Goal: Transaction & Acquisition: Purchase product/service

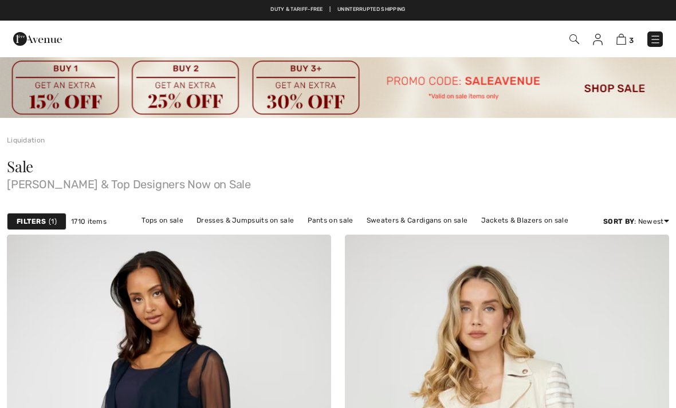
checkbox input "true"
click at [491, 226] on link "Jackets & Blazers on sale" at bounding box center [524, 220] width 99 height 15
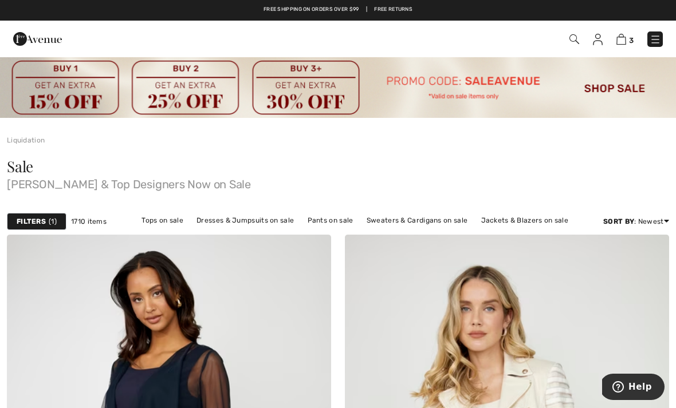
click at [497, 220] on link "Jackets & Blazers on sale" at bounding box center [524, 220] width 99 height 15
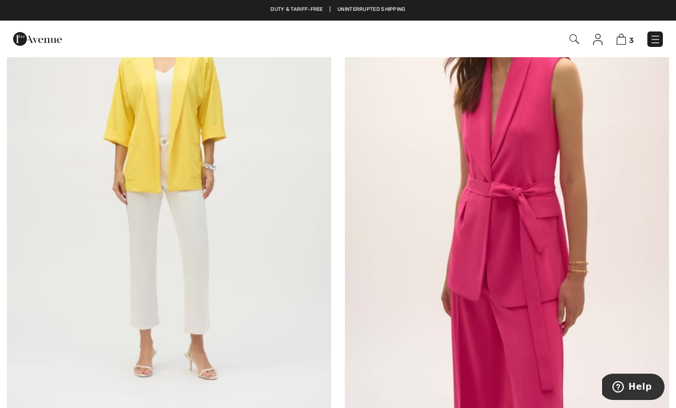
scroll to position [1886, 0]
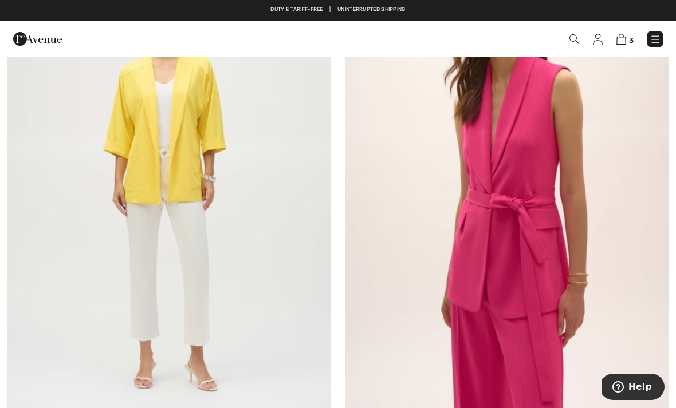
click at [286, 192] on img at bounding box center [169, 189] width 324 height 486
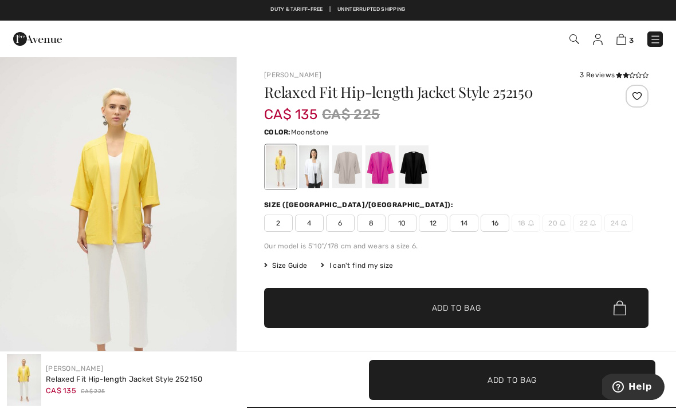
click at [349, 163] on div at bounding box center [347, 166] width 30 height 43
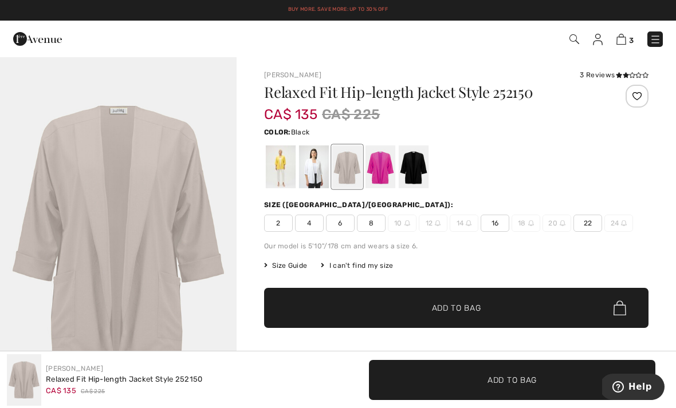
click at [416, 166] on div at bounding box center [414, 166] width 30 height 43
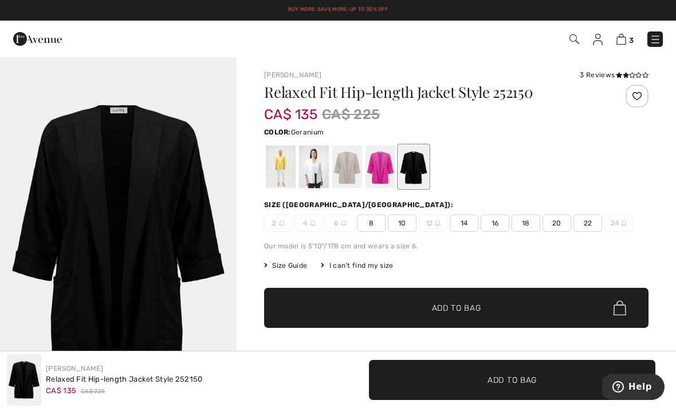
click at [376, 171] on div at bounding box center [380, 166] width 30 height 43
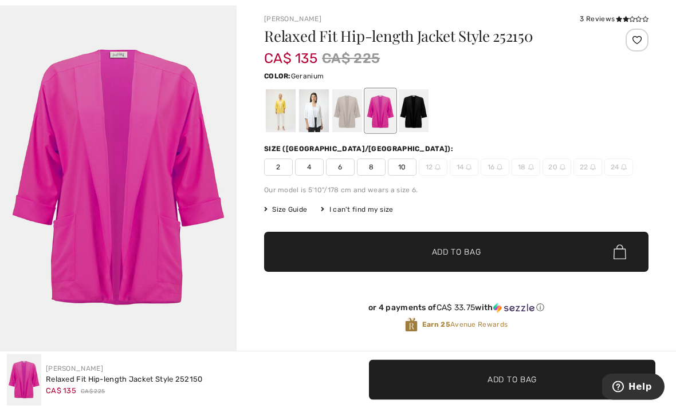
scroll to position [56, 0]
click at [310, 118] on div at bounding box center [314, 110] width 30 height 43
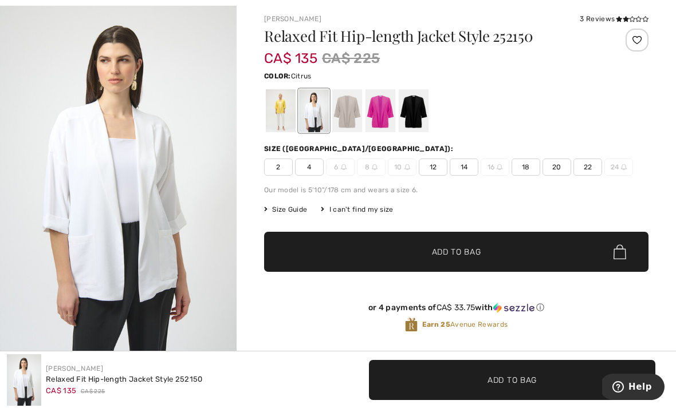
click at [277, 114] on div at bounding box center [281, 110] width 30 height 43
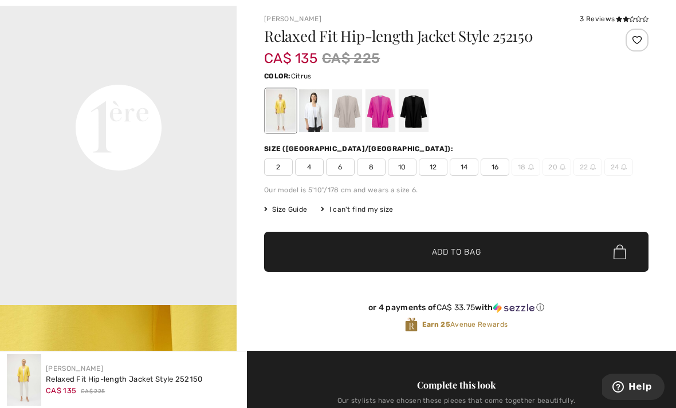
click at [456, 224] on div "Relaxed Fit Hip-length Jacket Style 252150 CA$ 135 CA$ 225 Color: Citrus Citrus…" at bounding box center [456, 190] width 384 height 322
click at [605, 21] on div "3 Reviews" at bounding box center [613, 19] width 69 height 10
click at [607, 17] on div "3 Reviews" at bounding box center [613, 19] width 69 height 10
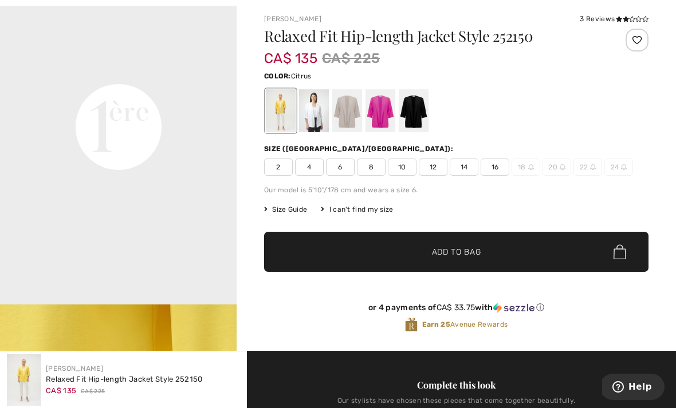
click at [612, 18] on div "3 Reviews" at bounding box center [613, 19] width 69 height 10
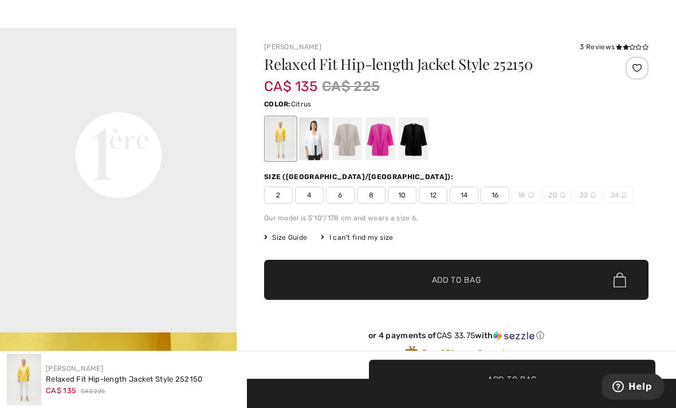
scroll to position [0, 0]
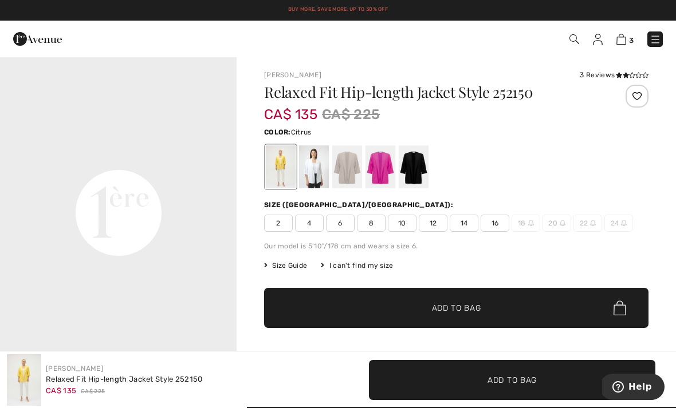
click at [590, 70] on div "3 Reviews" at bounding box center [613, 75] width 69 height 10
click at [589, 76] on div "3 Reviews" at bounding box center [613, 75] width 69 height 10
click at [187, 154] on video "Your browser does not support the video tag." at bounding box center [118, 94] width 236 height 119
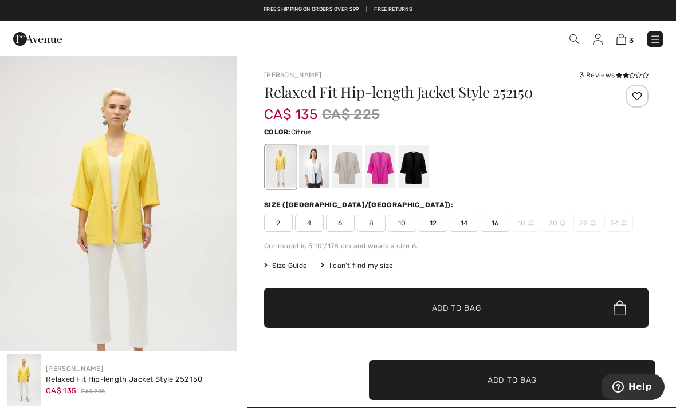
click at [617, 76] on icon at bounding box center [619, 75] width 6 height 6
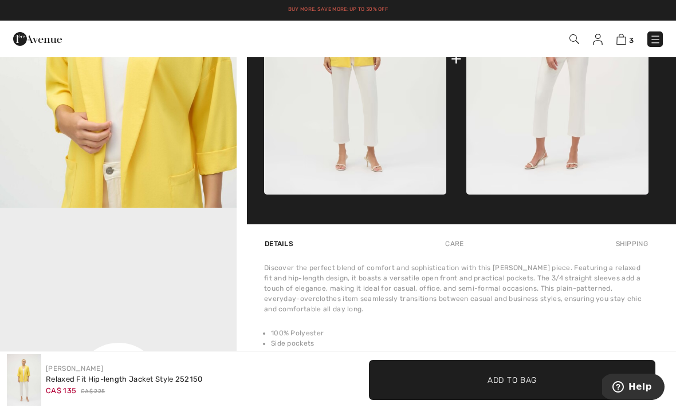
scroll to position [517, 0]
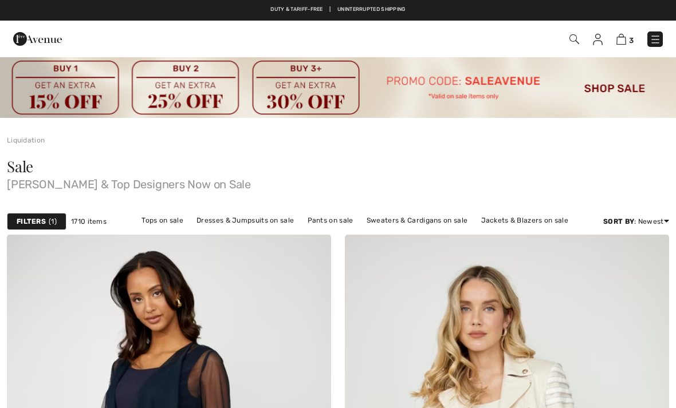
checkbox input "true"
click at [340, 219] on link "Pants on sale" at bounding box center [330, 220] width 57 height 15
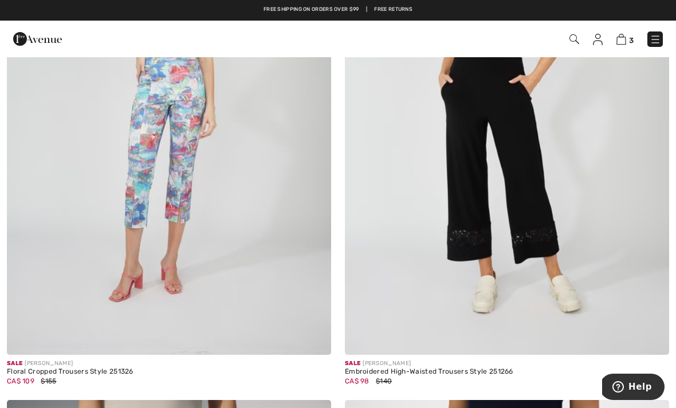
scroll to position [1397, 0]
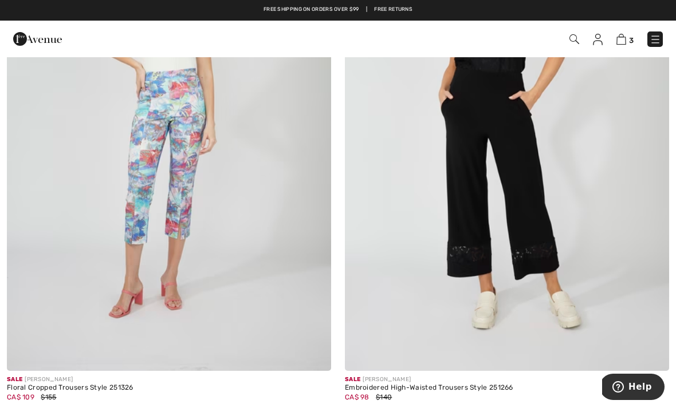
click at [191, 161] on img at bounding box center [169, 128] width 324 height 486
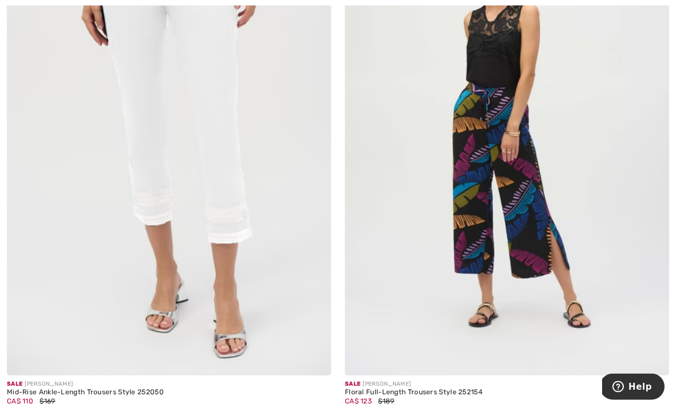
scroll to position [3683, 0]
click at [265, 212] on img at bounding box center [169, 132] width 324 height 486
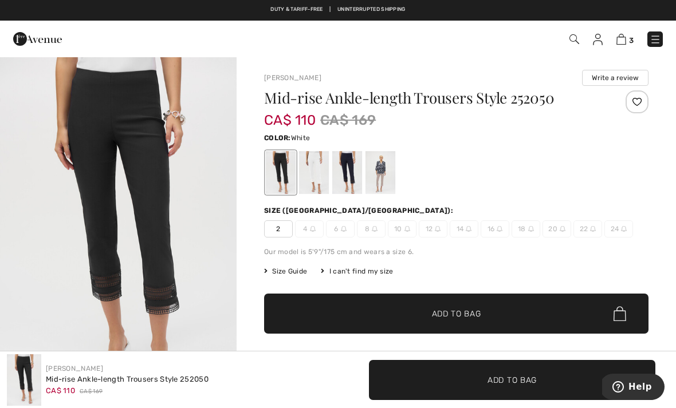
click at [312, 165] on div at bounding box center [314, 172] width 30 height 43
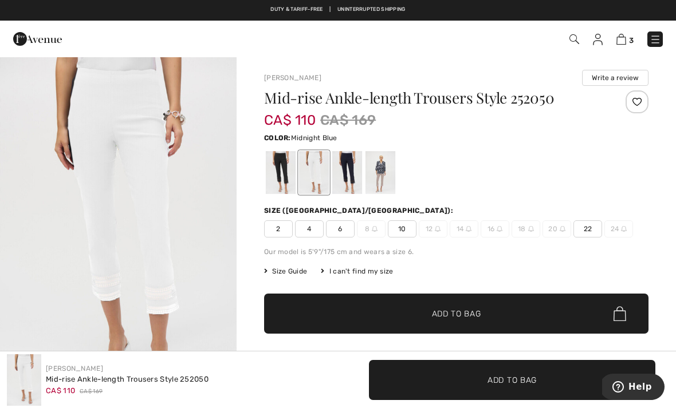
click at [352, 169] on div at bounding box center [347, 172] width 30 height 43
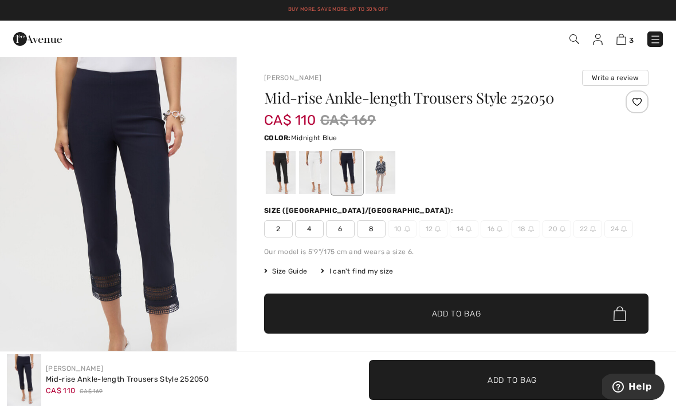
click at [279, 176] on div at bounding box center [281, 172] width 30 height 43
click at [348, 175] on div at bounding box center [347, 172] width 30 height 43
click at [380, 172] on div at bounding box center [380, 172] width 30 height 43
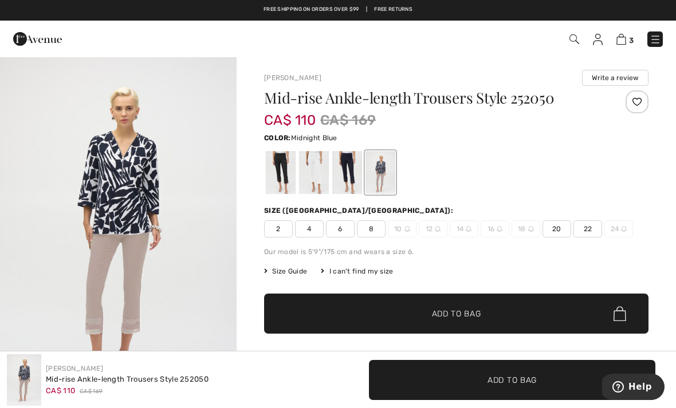
click at [349, 175] on div at bounding box center [347, 172] width 30 height 43
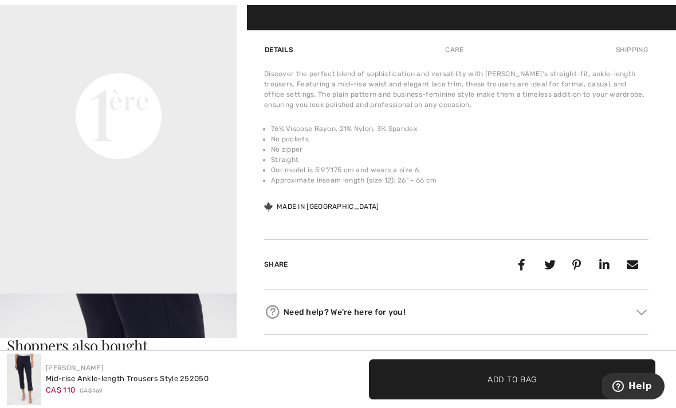
scroll to position [757, 0]
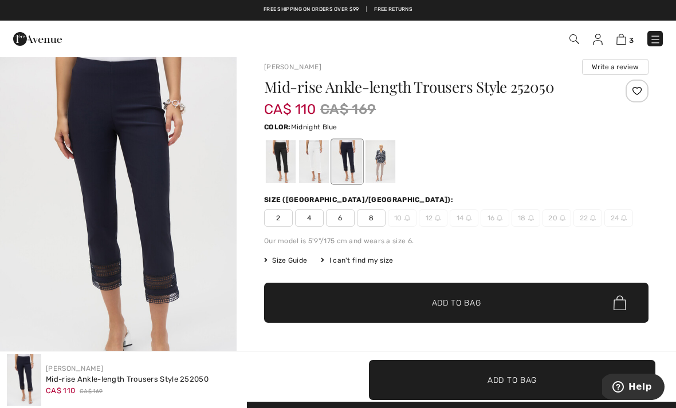
scroll to position [0, 0]
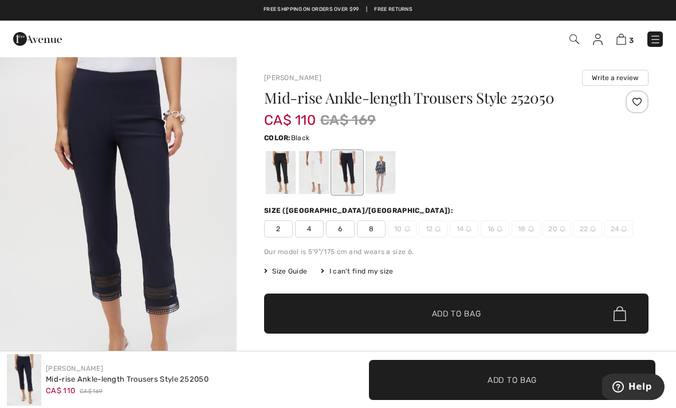
click at [279, 176] on div at bounding box center [281, 172] width 30 height 43
click at [317, 168] on div at bounding box center [314, 172] width 30 height 43
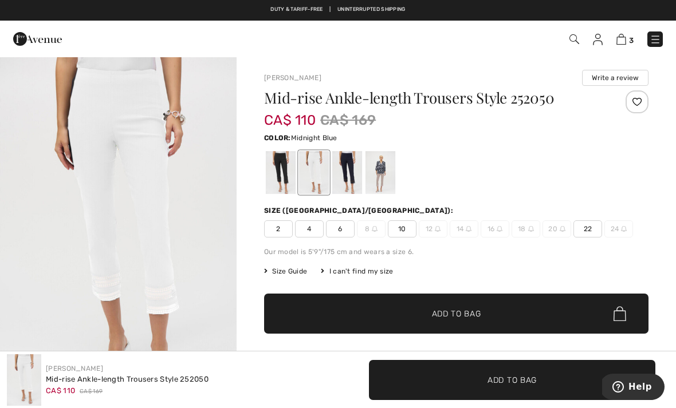
click at [349, 169] on div at bounding box center [347, 172] width 30 height 43
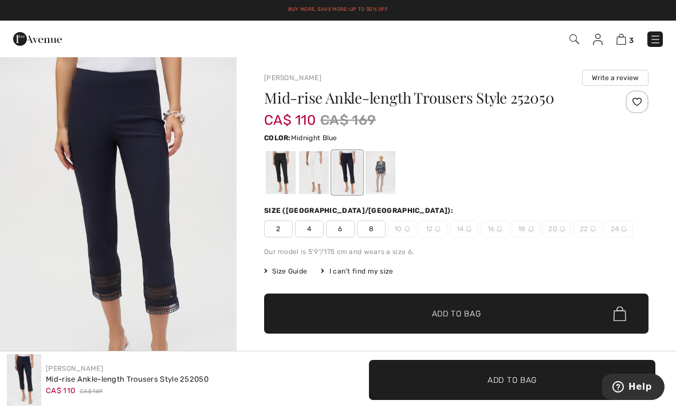
click at [378, 234] on span "8" at bounding box center [371, 228] width 29 height 17
click at [407, 310] on span "✔ Added to Bag" at bounding box center [439, 314] width 70 height 12
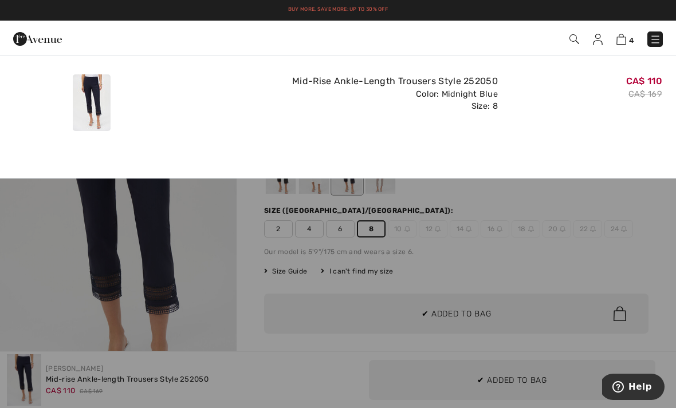
click at [222, 269] on div at bounding box center [338, 204] width 676 height 408
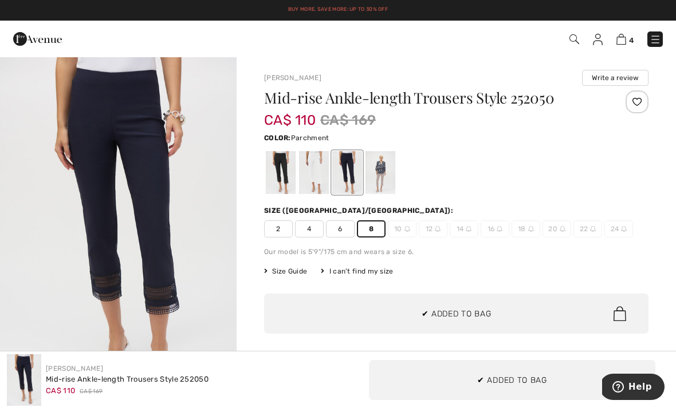
click at [384, 169] on div at bounding box center [380, 172] width 30 height 43
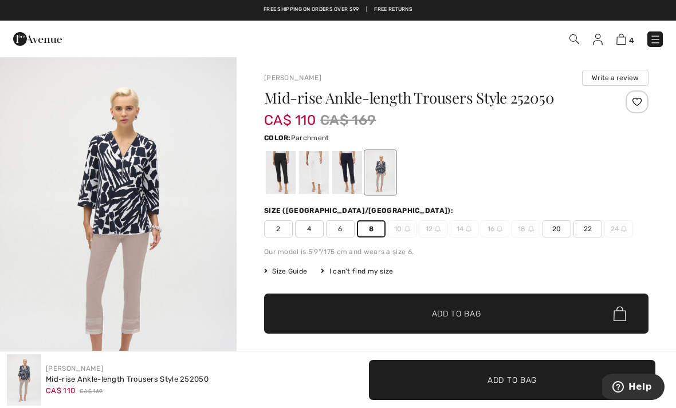
click at [374, 317] on span "✔ Added to Bag Add to Bag" at bounding box center [456, 314] width 384 height 40
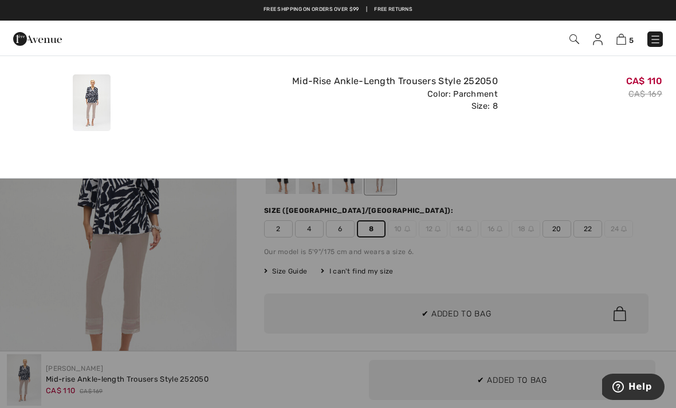
click at [621, 42] on img at bounding box center [621, 39] width 10 height 11
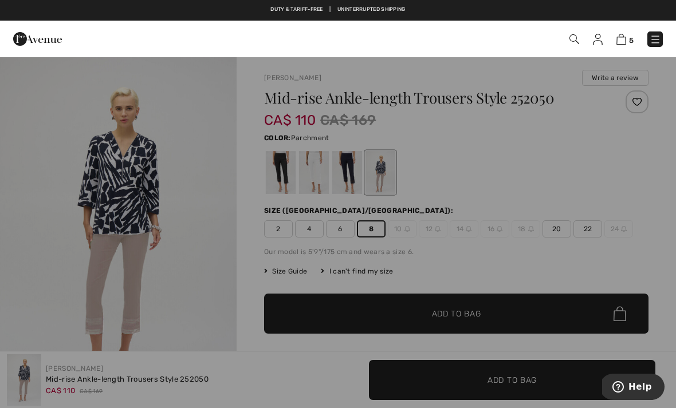
click at [625, 37] on img at bounding box center [621, 39] width 10 height 11
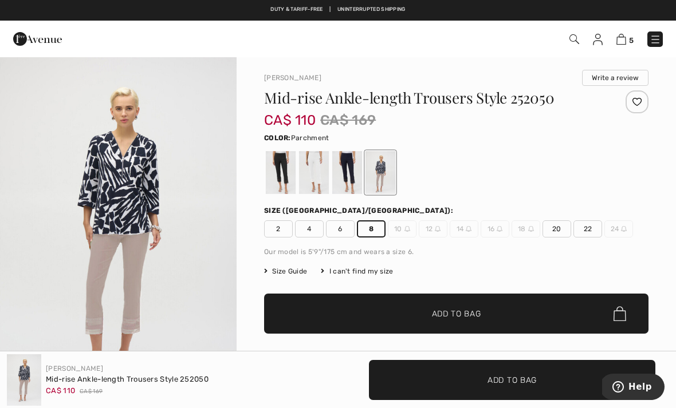
click at [622, 39] on img at bounding box center [621, 39] width 10 height 11
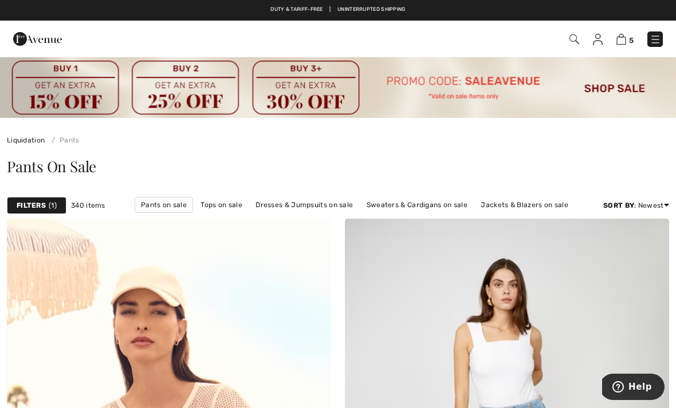
click at [49, 204] on span "1" at bounding box center [53, 205] width 8 height 10
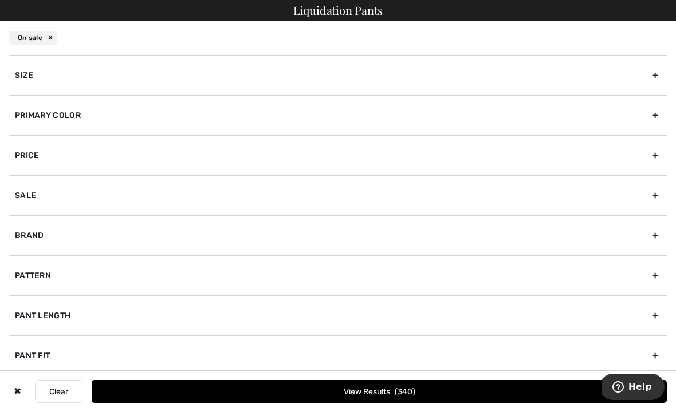
click at [78, 115] on div "Primary Color" at bounding box center [337, 115] width 657 height 40
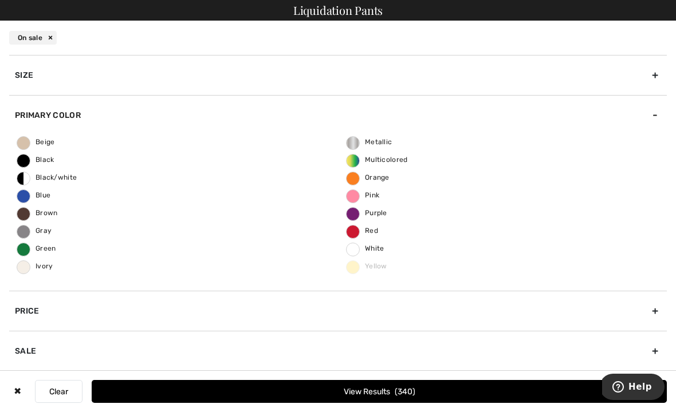
click at [23, 160] on span "Black" at bounding box center [35, 160] width 37 height 8
click at [0, 0] on input "Black" at bounding box center [0, 0] width 0 height 0
click at [222, 221] on div "Beige Black Black/white Blue [PERSON_NAME] Green Ivory Metallic Multicolored Or…" at bounding box center [337, 213] width 657 height 156
click at [397, 392] on button "View Results 117" at bounding box center [379, 391] width 575 height 23
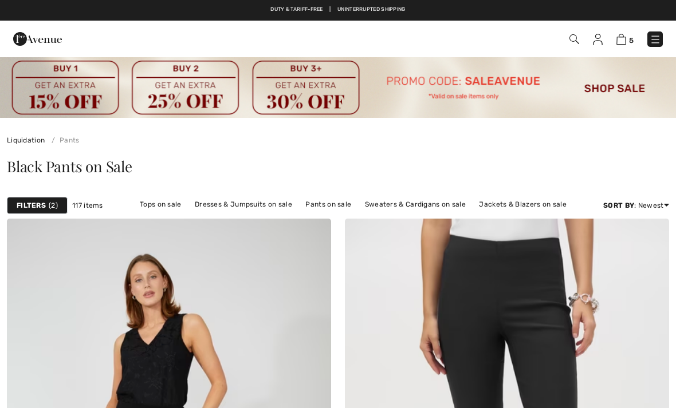
checkbox input "true"
click at [53, 207] on span "2" at bounding box center [53, 205] width 9 height 10
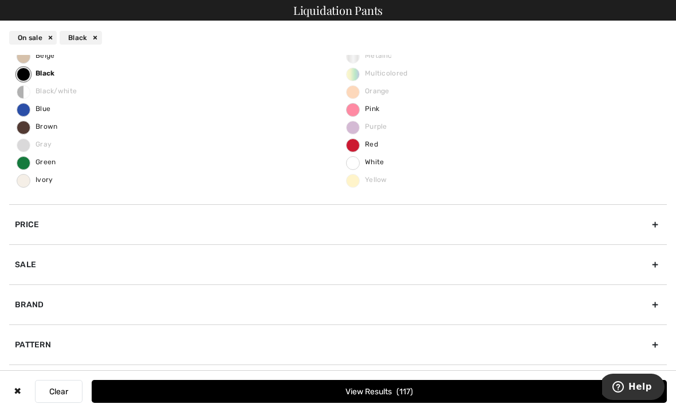
click at [398, 392] on button "View Results 117" at bounding box center [379, 391] width 575 height 23
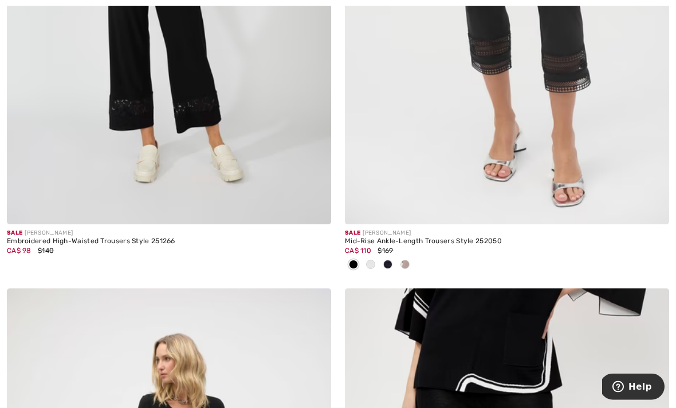
scroll to position [480, 0]
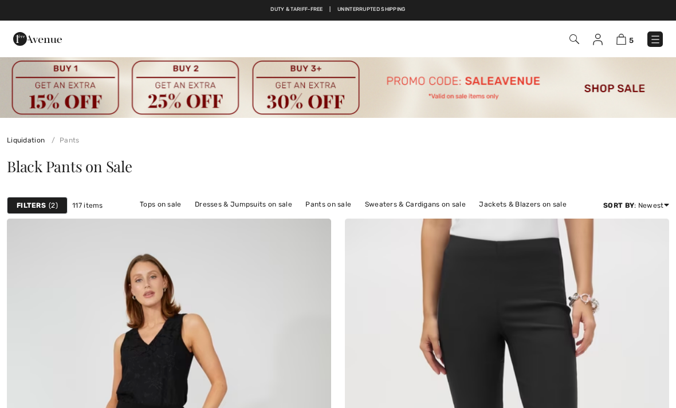
checkbox input "true"
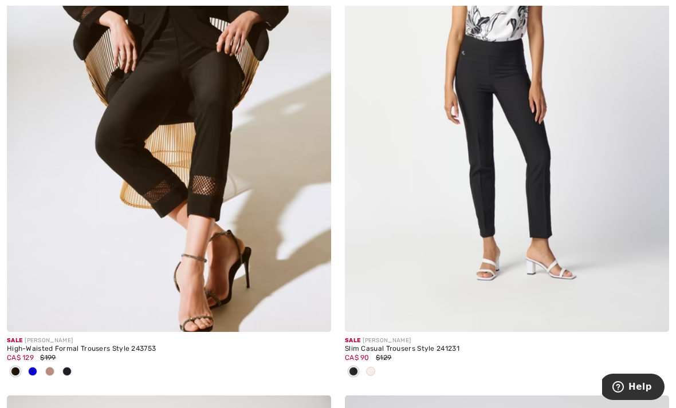
scroll to position [3822, 0]
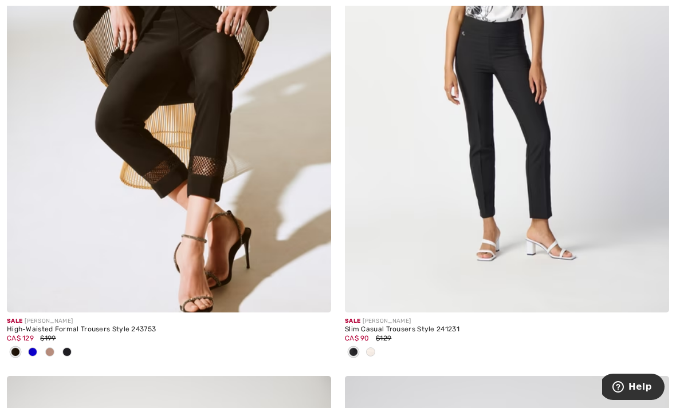
click at [532, 202] on img at bounding box center [507, 70] width 324 height 486
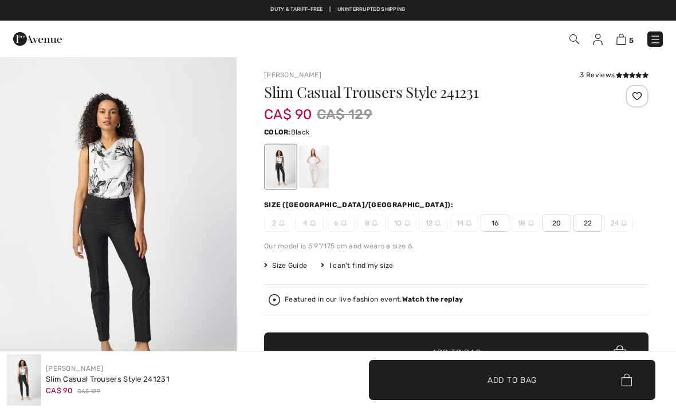
checkbox input "true"
click at [316, 174] on div at bounding box center [314, 166] width 30 height 43
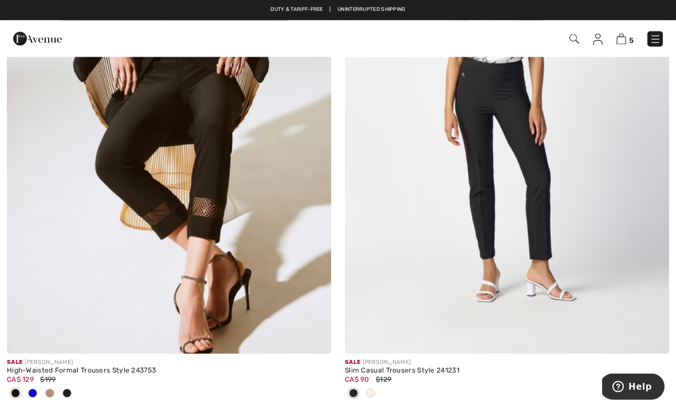
scroll to position [3781, 0]
click at [224, 176] on img at bounding box center [169, 111] width 324 height 486
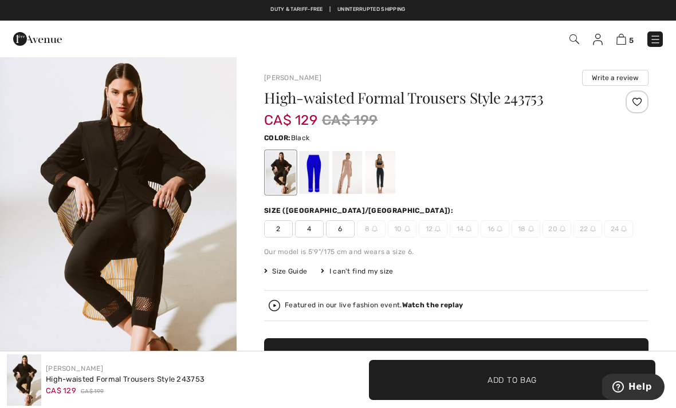
click at [380, 175] on div at bounding box center [380, 172] width 30 height 43
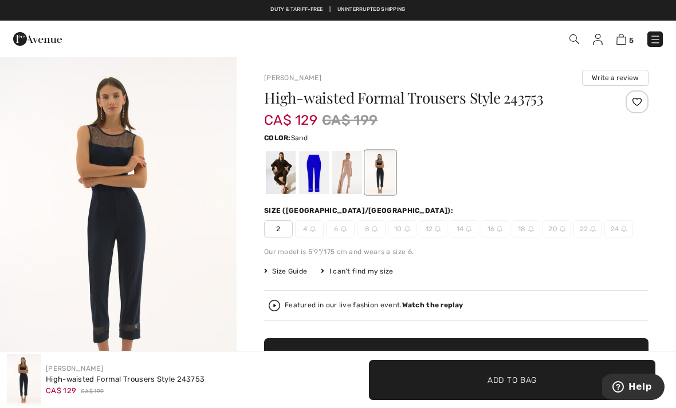
click at [346, 172] on div at bounding box center [347, 172] width 30 height 43
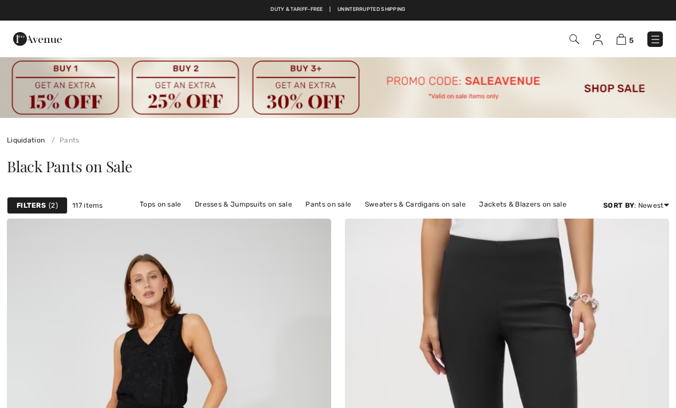
checkbox input "true"
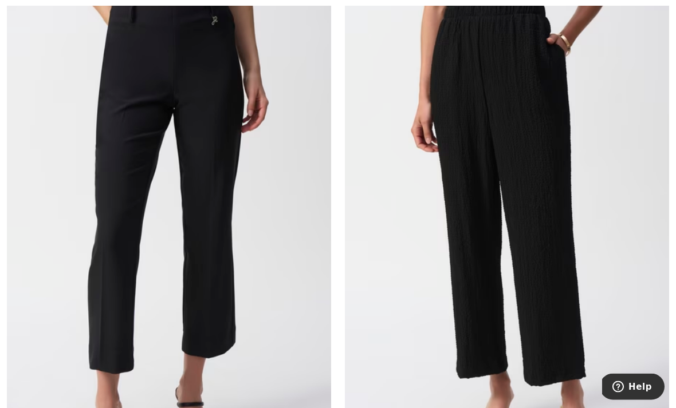
scroll to position [9780, 0]
click at [244, 236] on img at bounding box center [169, 230] width 324 height 486
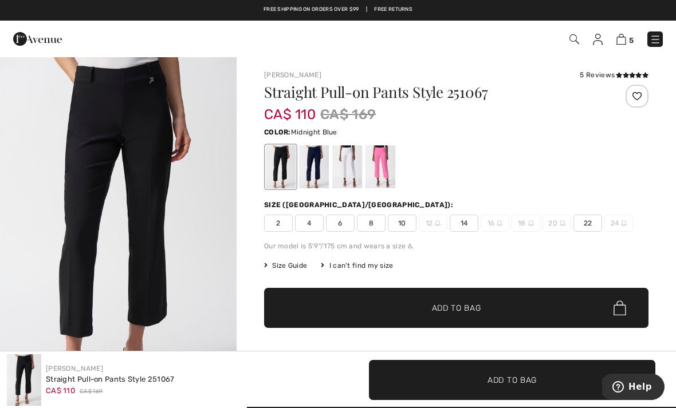
click at [314, 168] on div at bounding box center [314, 166] width 30 height 43
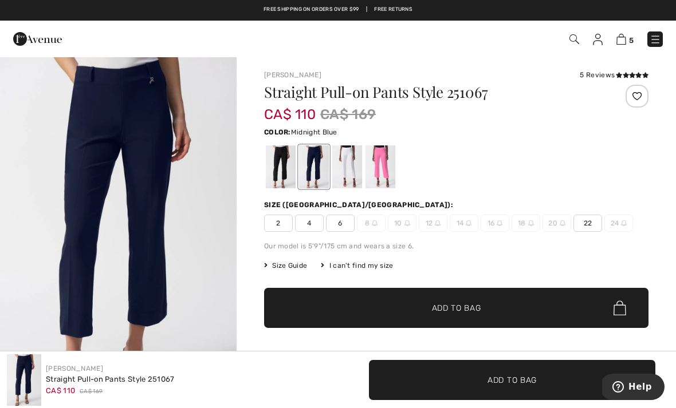
click at [349, 179] on div at bounding box center [347, 166] width 30 height 43
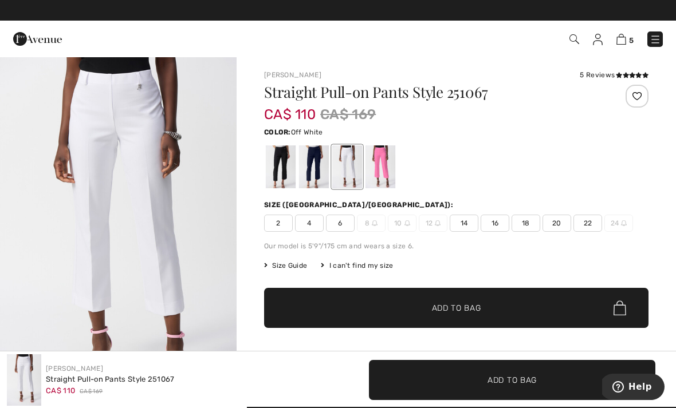
click at [381, 168] on div at bounding box center [380, 166] width 30 height 43
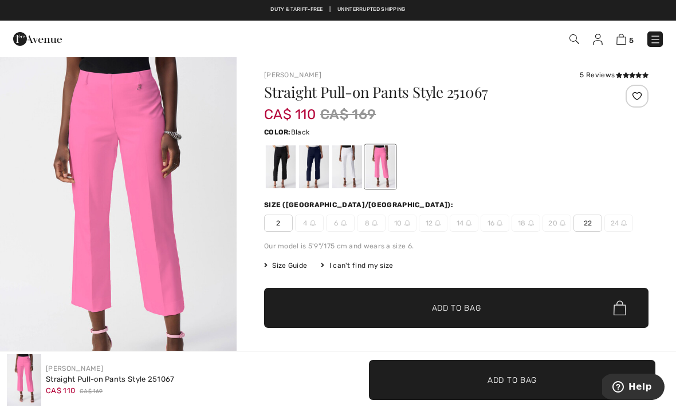
click at [279, 168] on div at bounding box center [281, 166] width 30 height 43
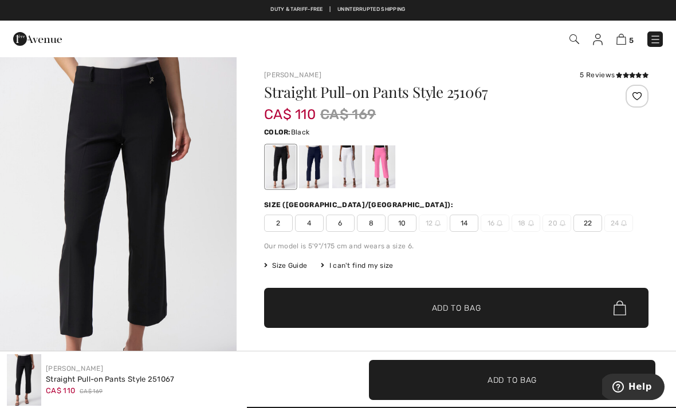
click at [374, 225] on span "8" at bounding box center [371, 223] width 29 height 17
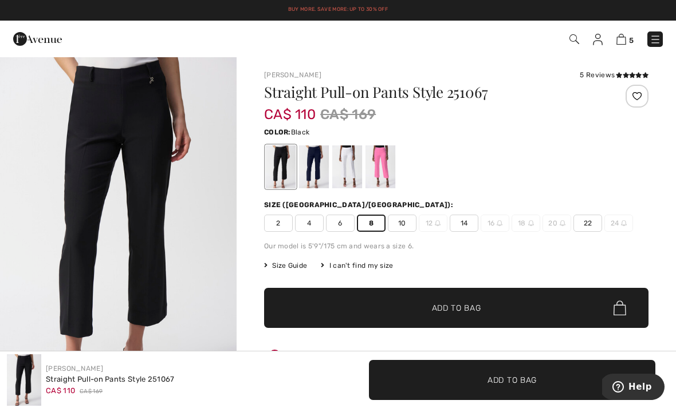
click at [611, 72] on div "5 Reviews" at bounding box center [613, 75] width 69 height 10
click at [591, 74] on div "5 Reviews" at bounding box center [613, 75] width 69 height 10
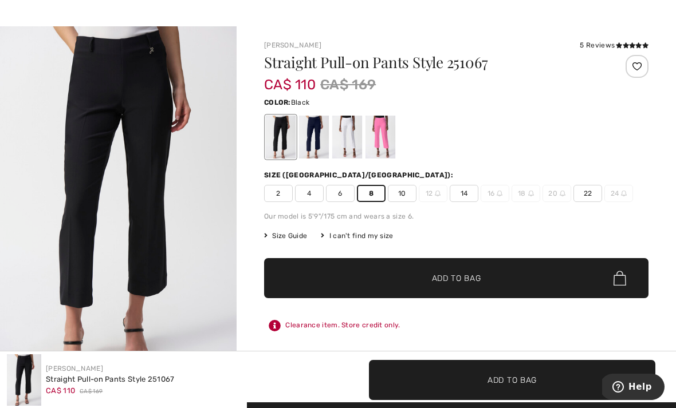
scroll to position [30, 0]
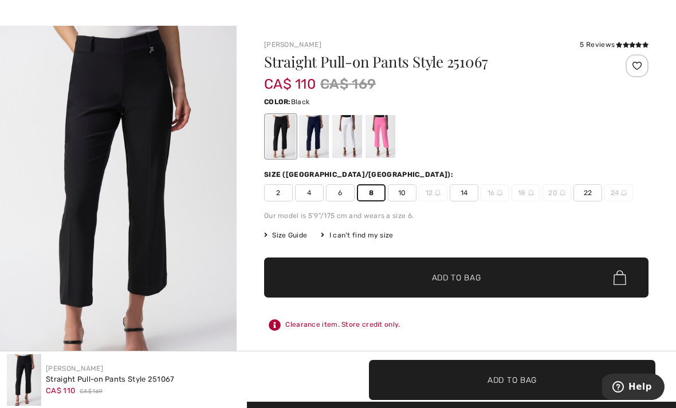
click at [616, 42] on span at bounding box center [632, 45] width 33 height 7
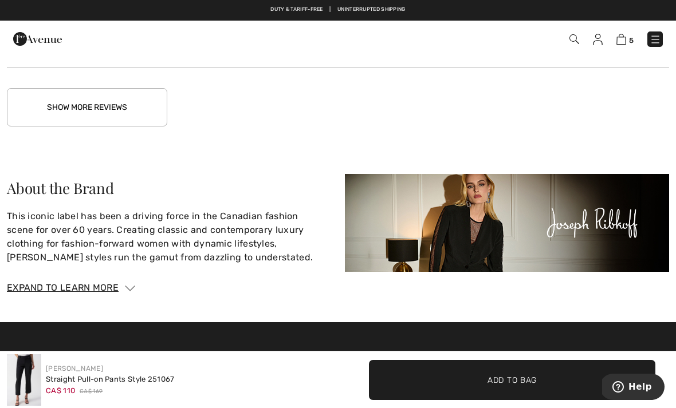
scroll to position [2440, 0]
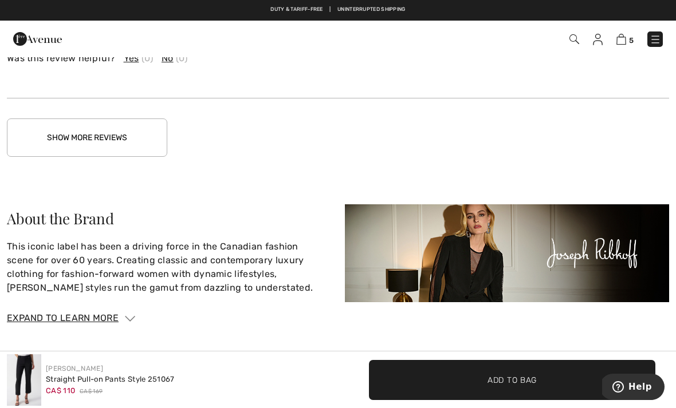
click at [146, 131] on button "Show More Reviews" at bounding box center [87, 138] width 160 height 38
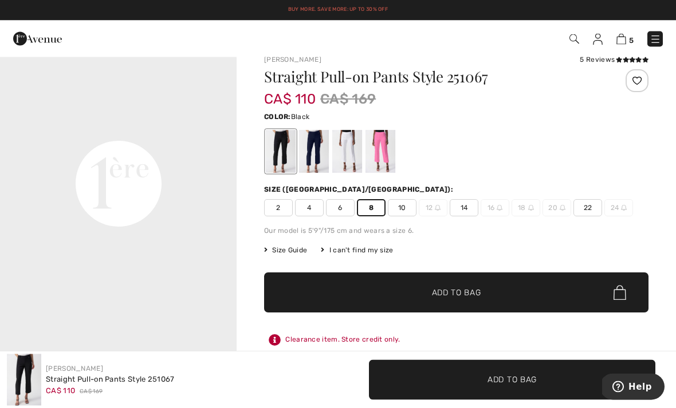
scroll to position [0, 0]
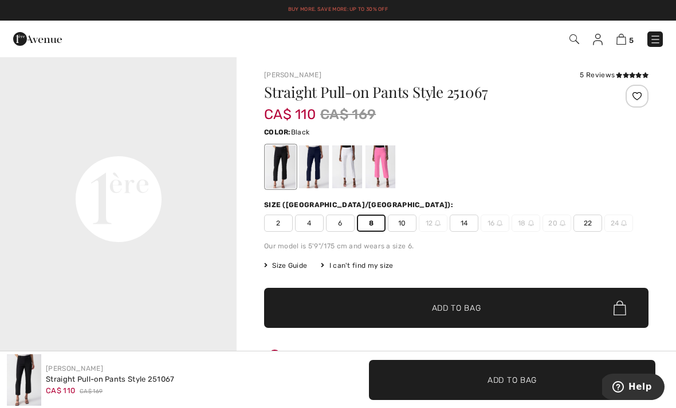
click at [433, 303] on span "Add to Bag" at bounding box center [456, 308] width 49 height 12
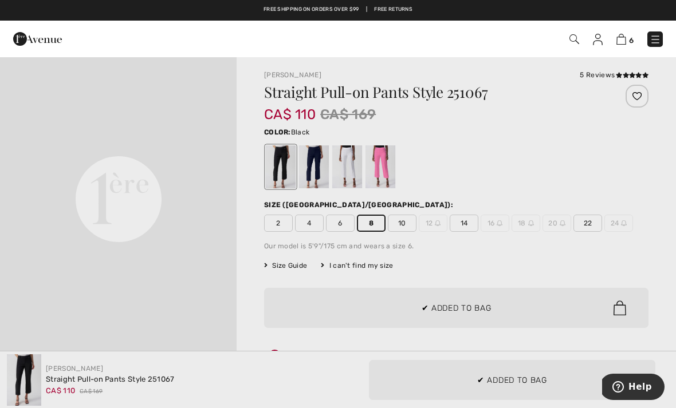
click at [220, 268] on div at bounding box center [338, 204] width 676 height 408
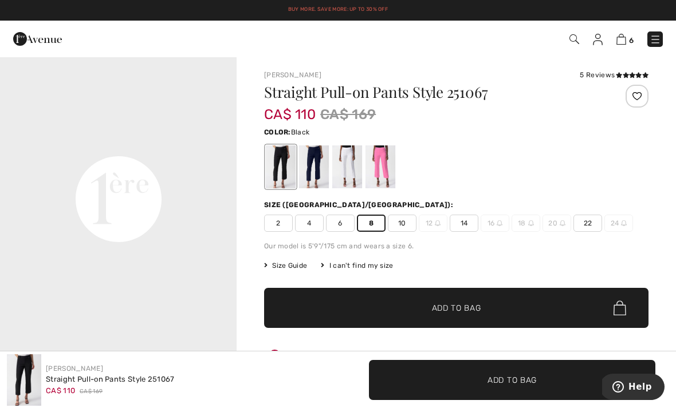
click at [398, 224] on span "10" at bounding box center [402, 223] width 29 height 17
click at [381, 308] on span "✔ Added to Bag Add to Bag" at bounding box center [456, 308] width 384 height 40
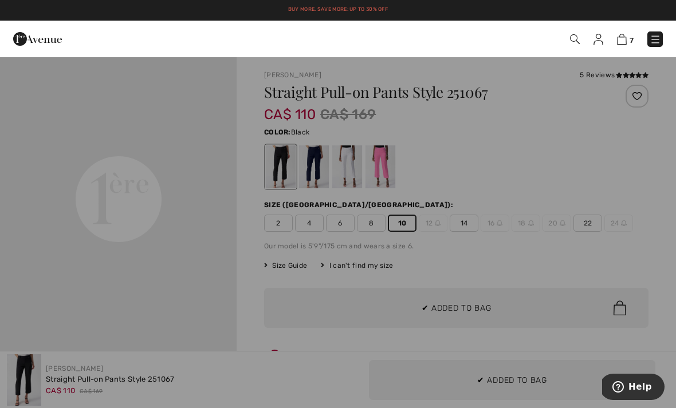
click at [229, 262] on div at bounding box center [338, 204] width 676 height 408
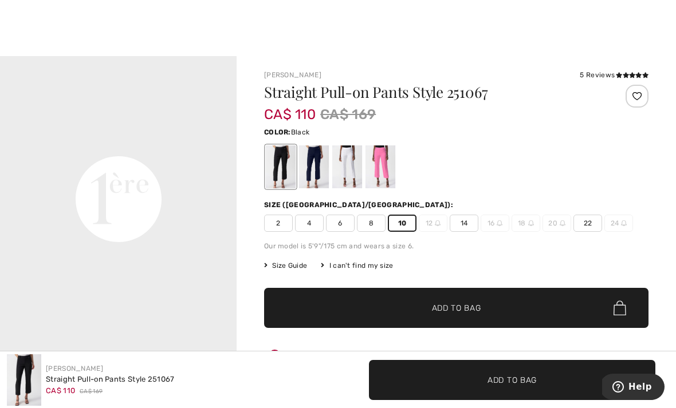
scroll to position [30, 0]
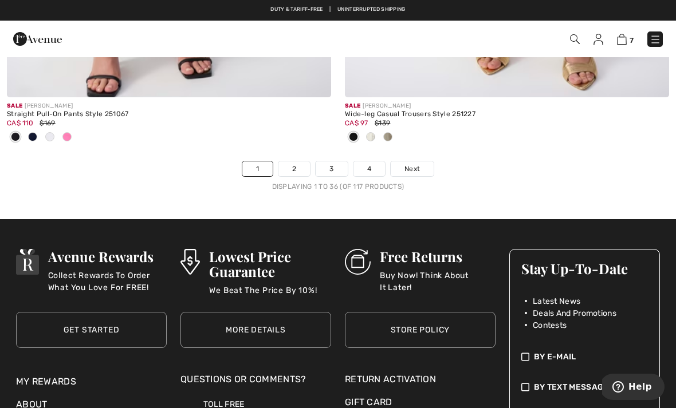
scroll to position [10152, 0]
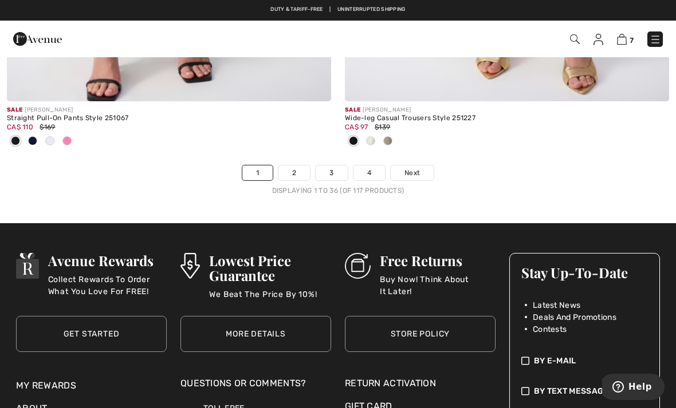
click at [293, 165] on link "2" at bounding box center [293, 172] width 31 height 15
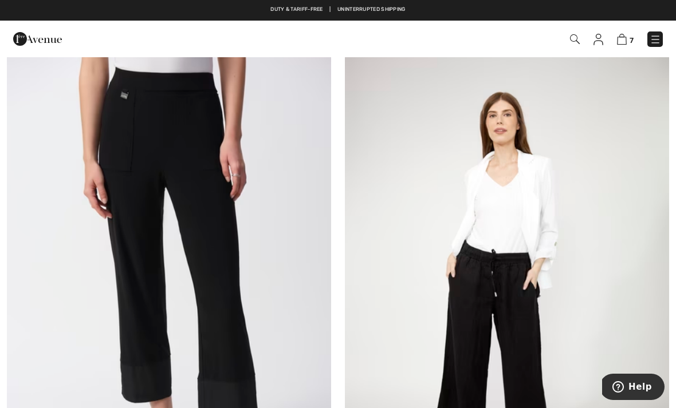
scroll to position [1263, 0]
click at [222, 272] on img at bounding box center [169, 299] width 324 height 486
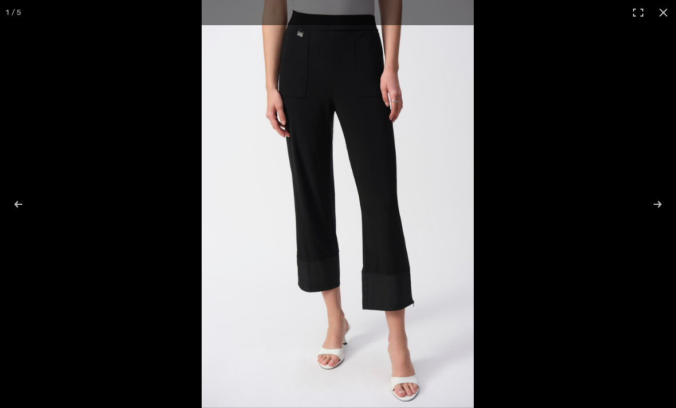
checkbox input "true"
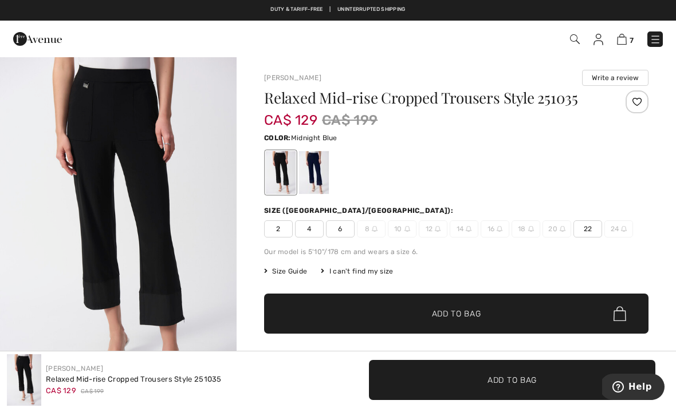
click at [317, 175] on div at bounding box center [314, 172] width 30 height 43
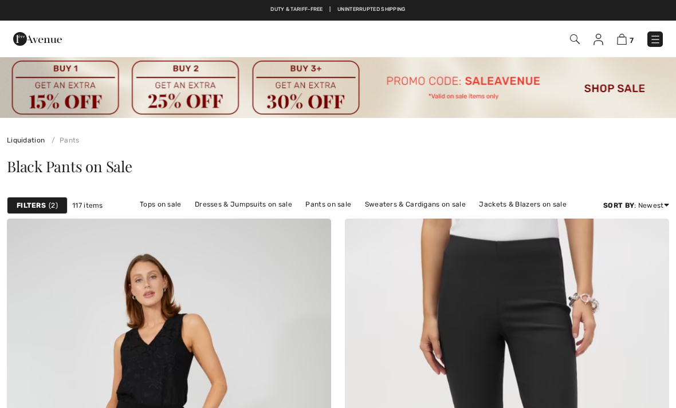
scroll to position [10189, 0]
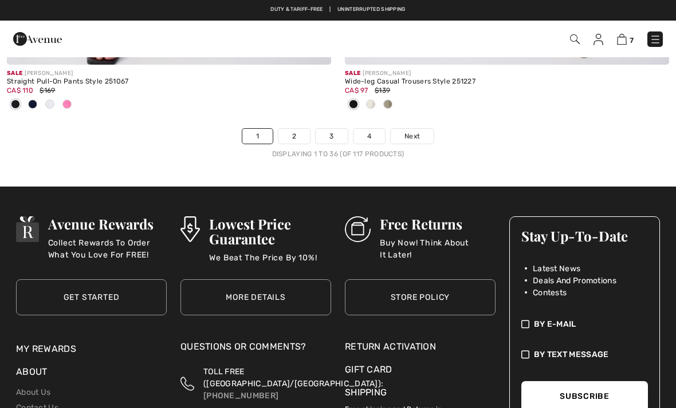
checkbox input "true"
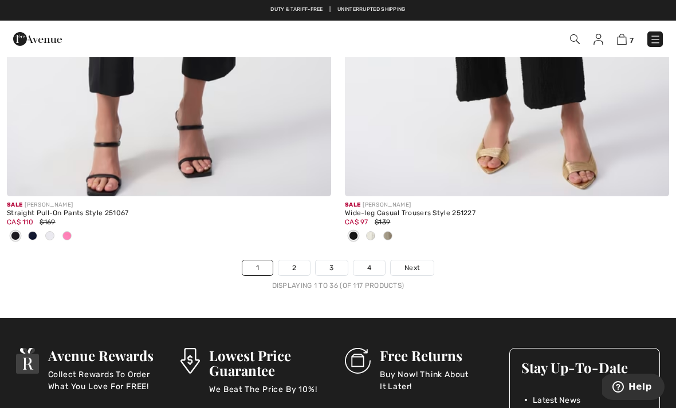
scroll to position [10056, 0]
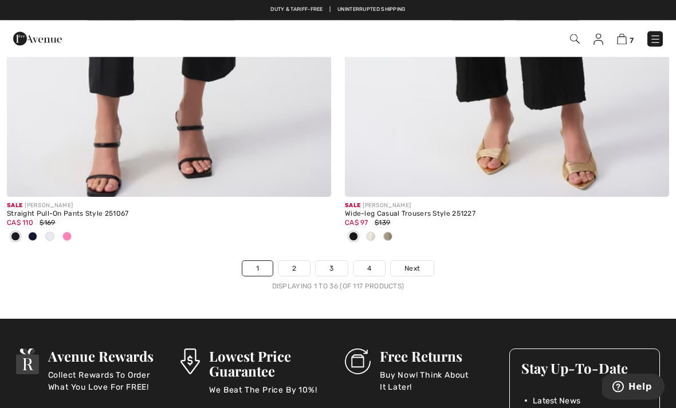
click at [299, 262] on link "2" at bounding box center [293, 269] width 31 height 15
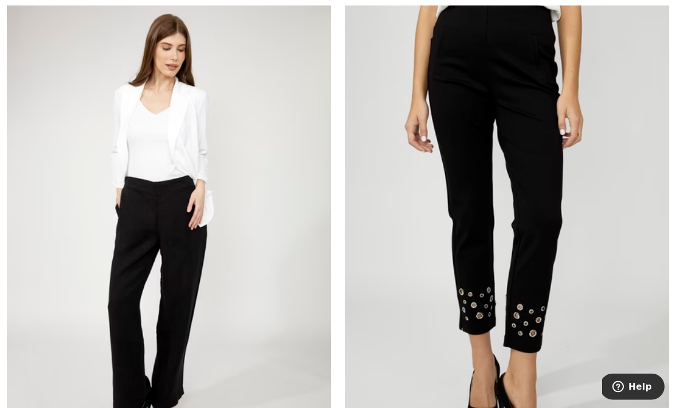
scroll to position [1896, 0]
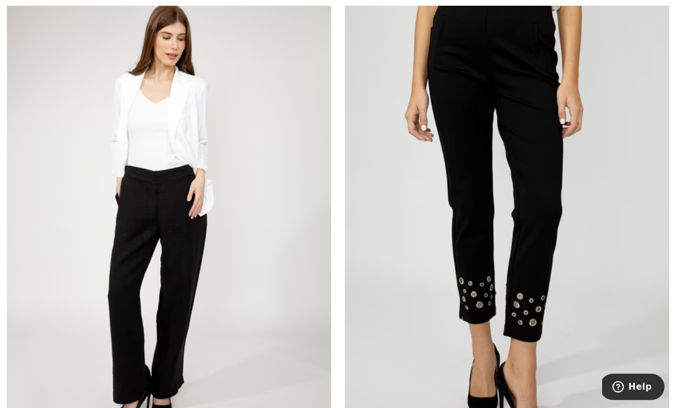
click at [533, 276] on img at bounding box center [507, 217] width 324 height 486
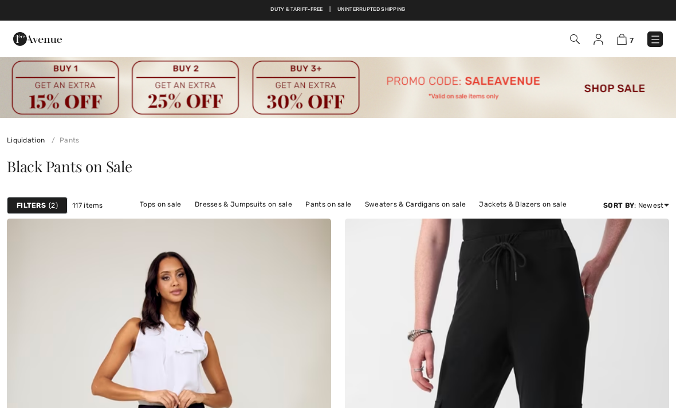
scroll to position [1932, 0]
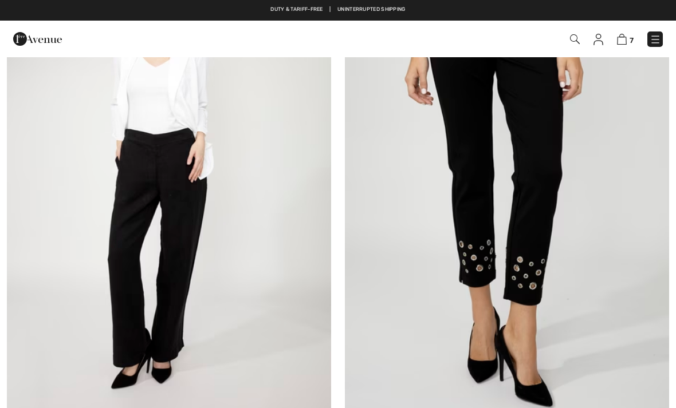
checkbox input "true"
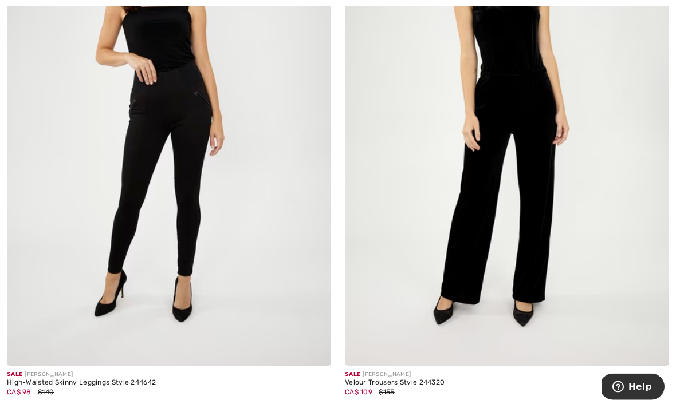
scroll to position [4300, 0]
click at [198, 194] on img at bounding box center [169, 122] width 324 height 486
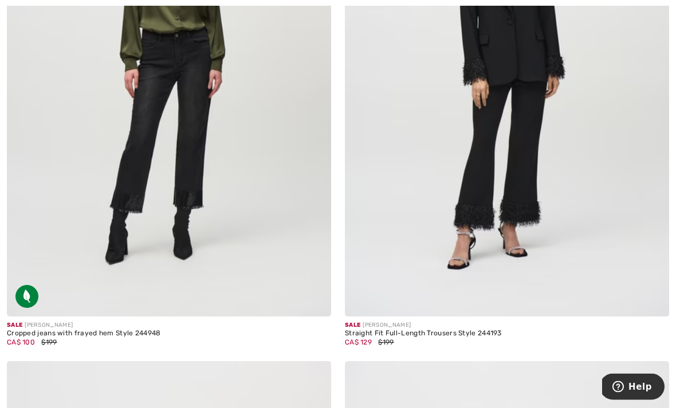
scroll to position [7131, 0]
click at [523, 240] on img at bounding box center [507, 72] width 324 height 486
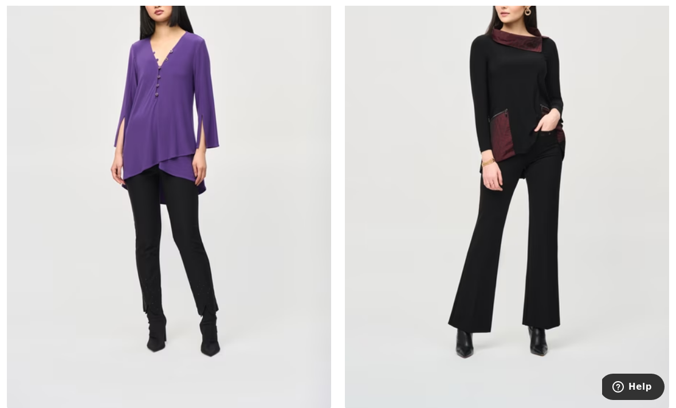
scroll to position [8631, 0]
click at [241, 208] on img at bounding box center [169, 166] width 324 height 486
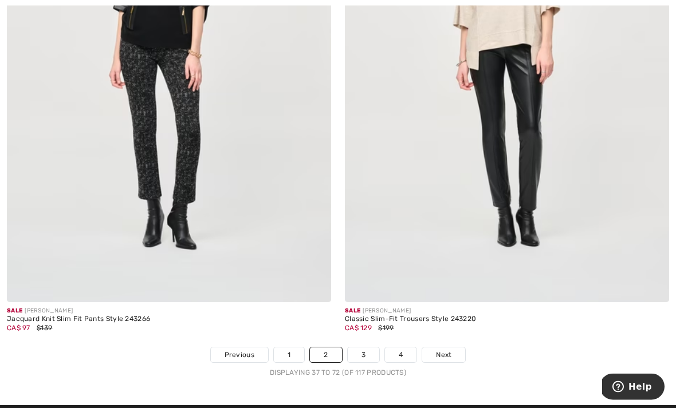
scroll to position [9800, 0]
click at [365, 348] on link "3" at bounding box center [363, 355] width 31 height 15
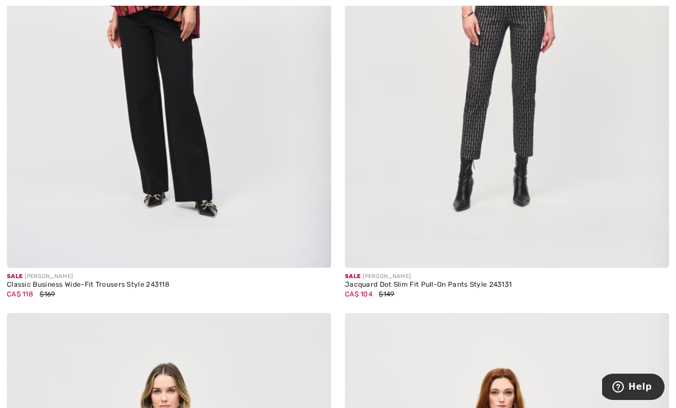
scroll to position [423, 0]
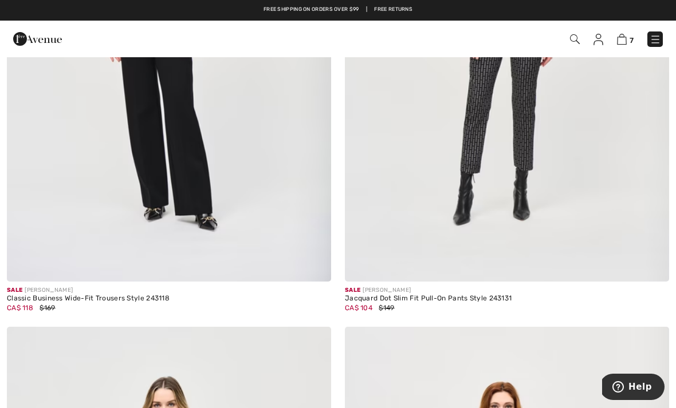
click at [525, 141] on img at bounding box center [507, 39] width 324 height 486
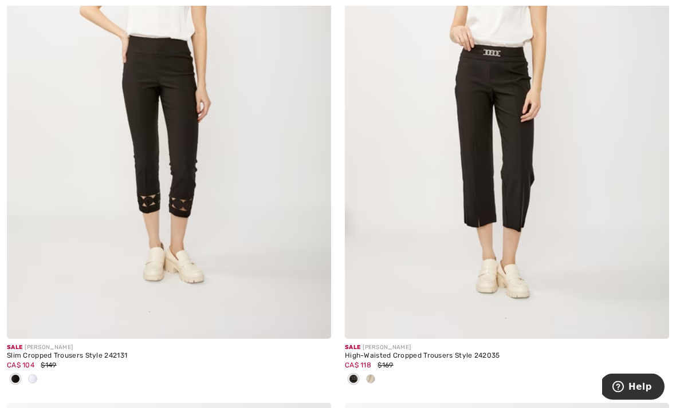
scroll to position [2491, 0]
click at [192, 165] on img at bounding box center [169, 96] width 324 height 486
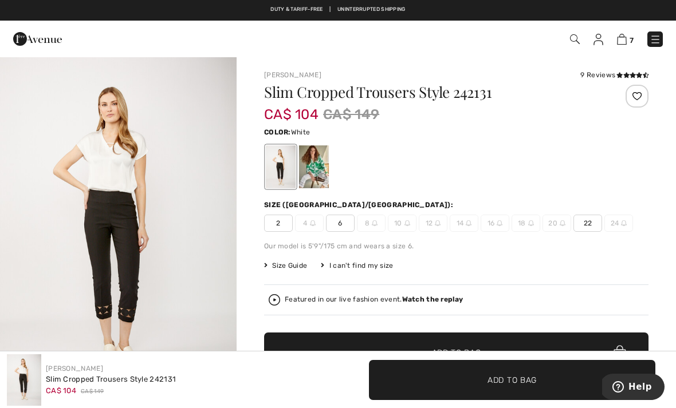
click at [315, 157] on div at bounding box center [314, 166] width 30 height 43
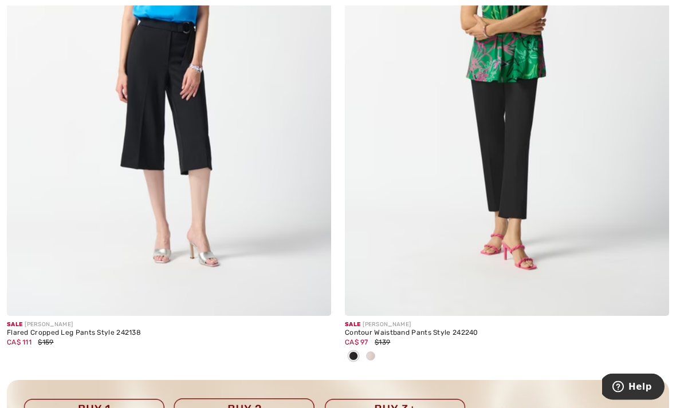
scroll to position [3064, 0]
click at [543, 249] on img at bounding box center [507, 73] width 324 height 486
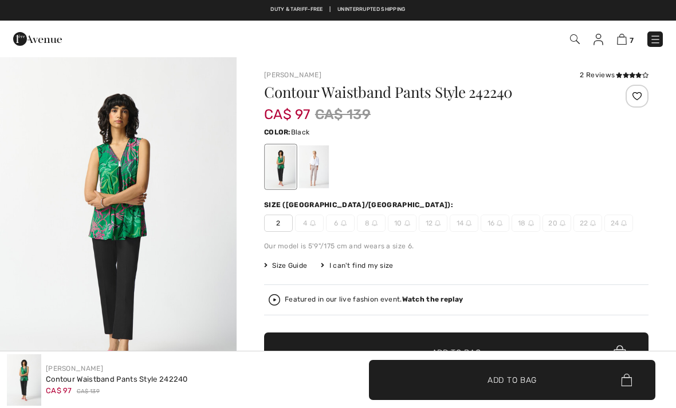
checkbox input "true"
click at [322, 159] on div at bounding box center [314, 166] width 30 height 43
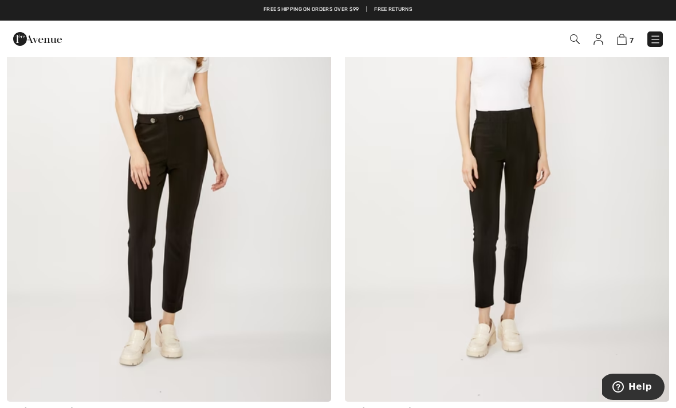
scroll to position [4180, 0]
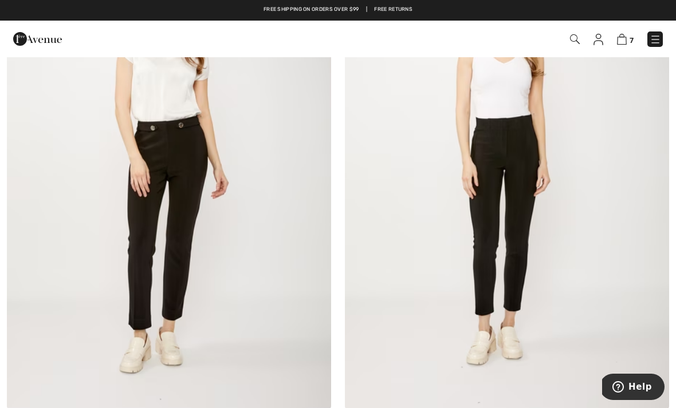
click at [521, 181] on img at bounding box center [507, 166] width 324 height 486
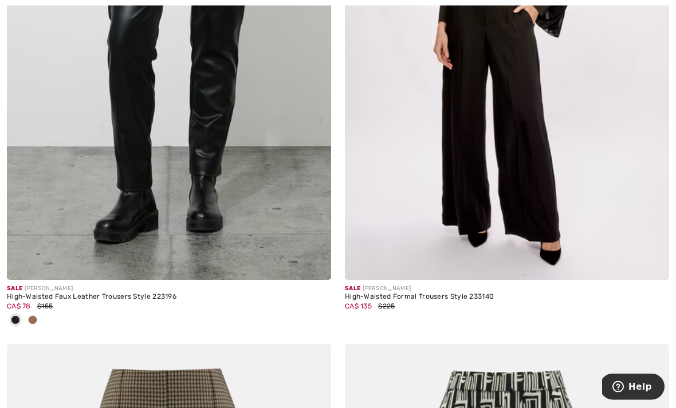
scroll to position [8249, 0]
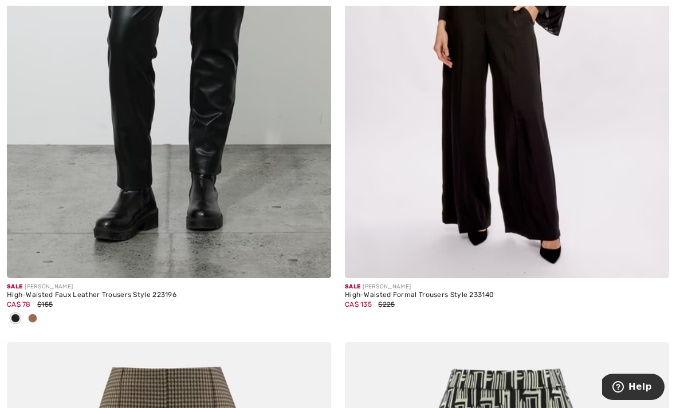
click at [227, 143] on img at bounding box center [169, 35] width 324 height 486
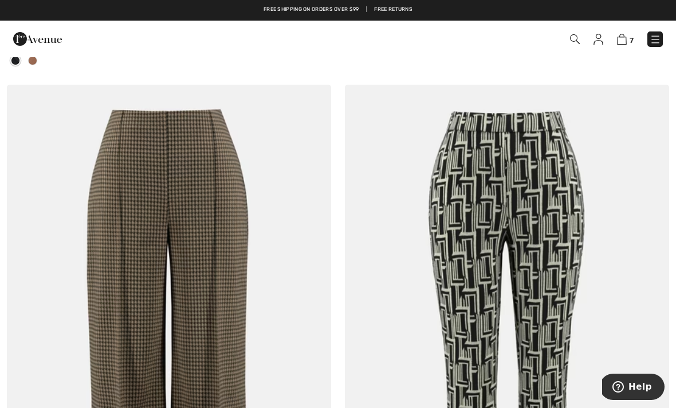
scroll to position [8506, 0]
click at [462, 157] on img at bounding box center [507, 328] width 324 height 486
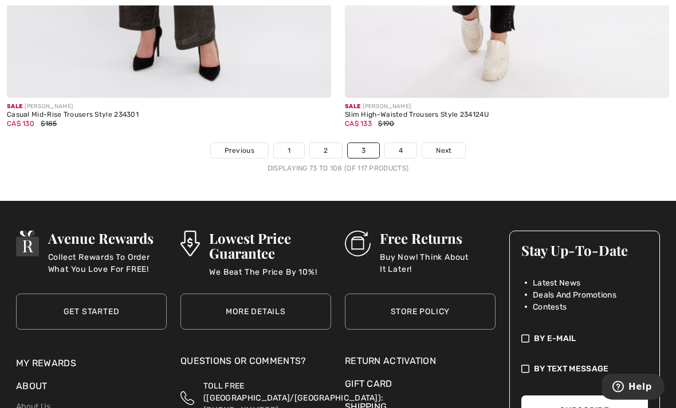
scroll to position [10042, 0]
click at [400, 145] on link "4" at bounding box center [400, 150] width 31 height 15
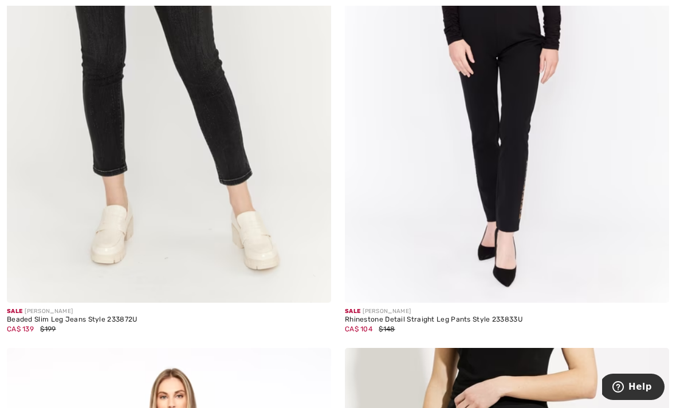
scroll to position [411, 0]
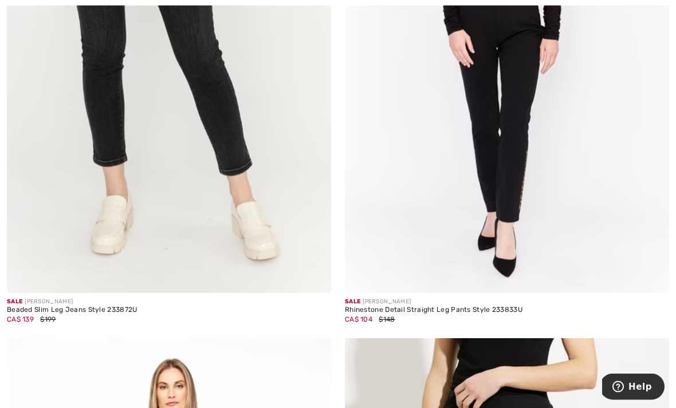
click at [536, 115] on img at bounding box center [507, 51] width 324 height 486
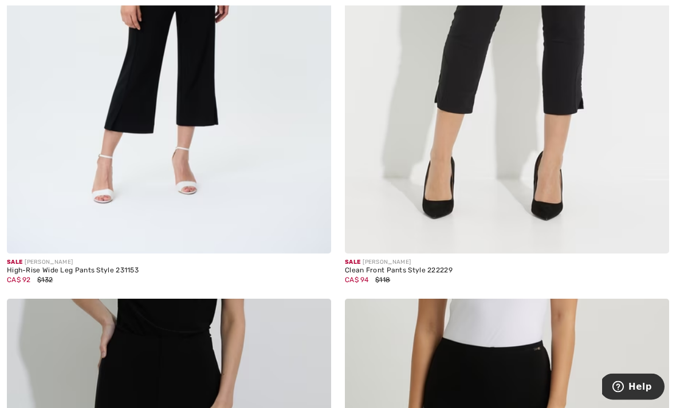
scroll to position [1514, 0]
click at [487, 73] on img at bounding box center [507, 11] width 324 height 486
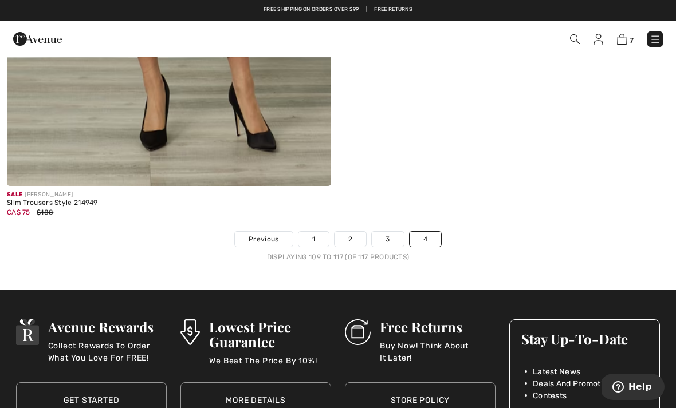
scroll to position [2662, 0]
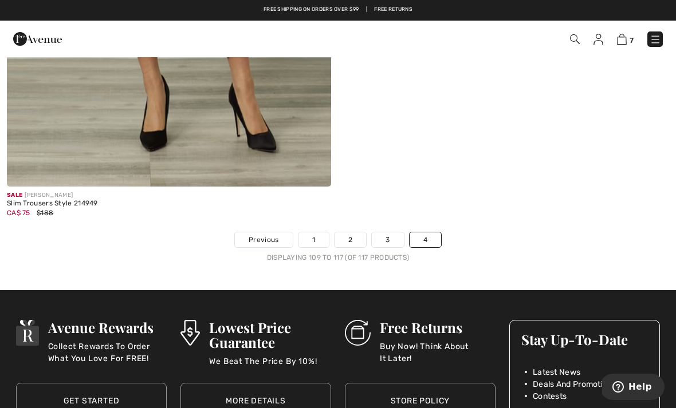
click at [625, 38] on img at bounding box center [622, 39] width 10 height 11
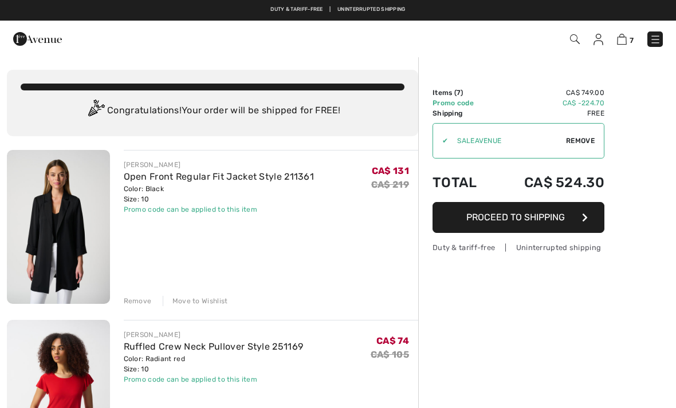
checkbox input "true"
